Goal: Complete application form

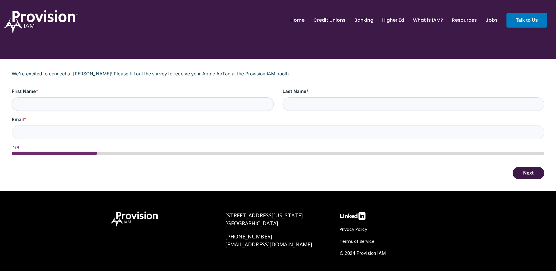
click at [51, 104] on input "First Name *" at bounding box center [143, 104] width 262 height 14
type input "[PERSON_NAME]"
type input "Tolokken"
type input "[PERSON_NAME][EMAIL_ADDRESS][DOMAIN_NAME]"
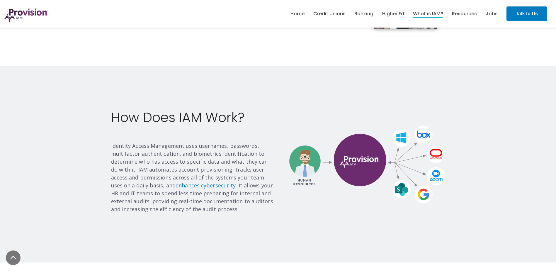
scroll to position [322, 0]
